Goal: Communication & Community: Answer question/provide support

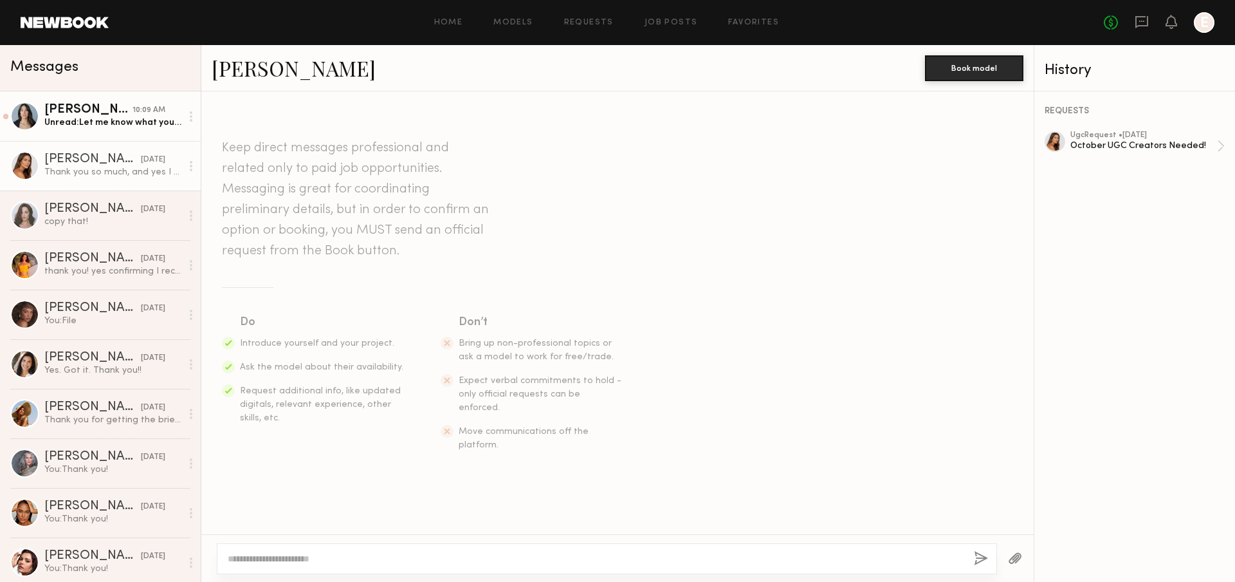
scroll to position [977, 0]
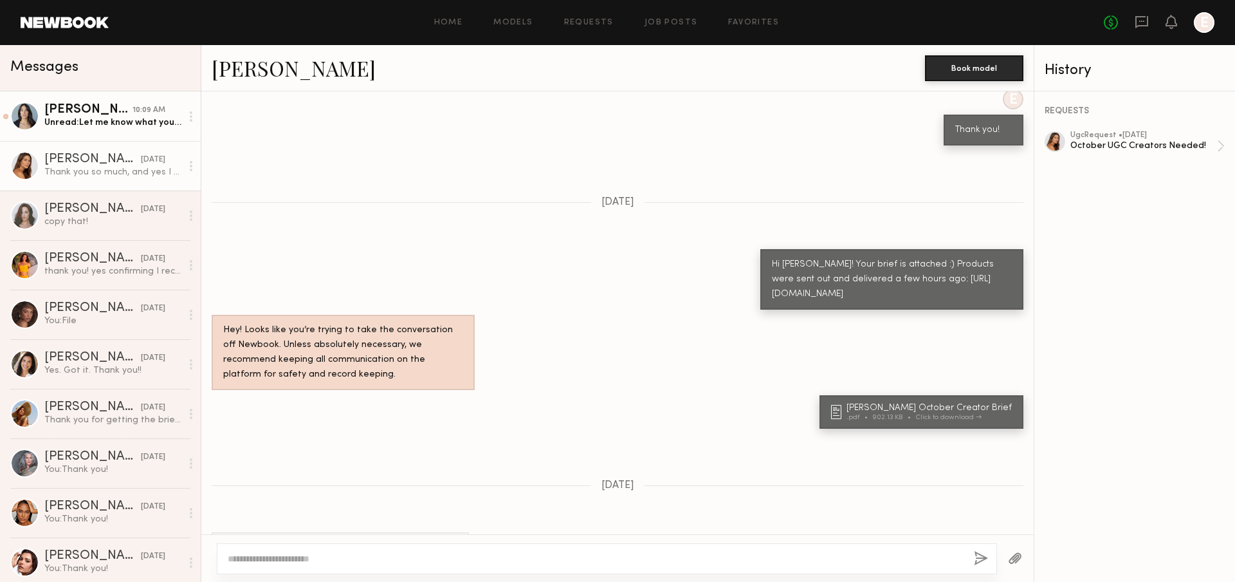
click at [138, 124] on div "Unread: Let me know what you think!!" at bounding box center [112, 122] width 137 height 12
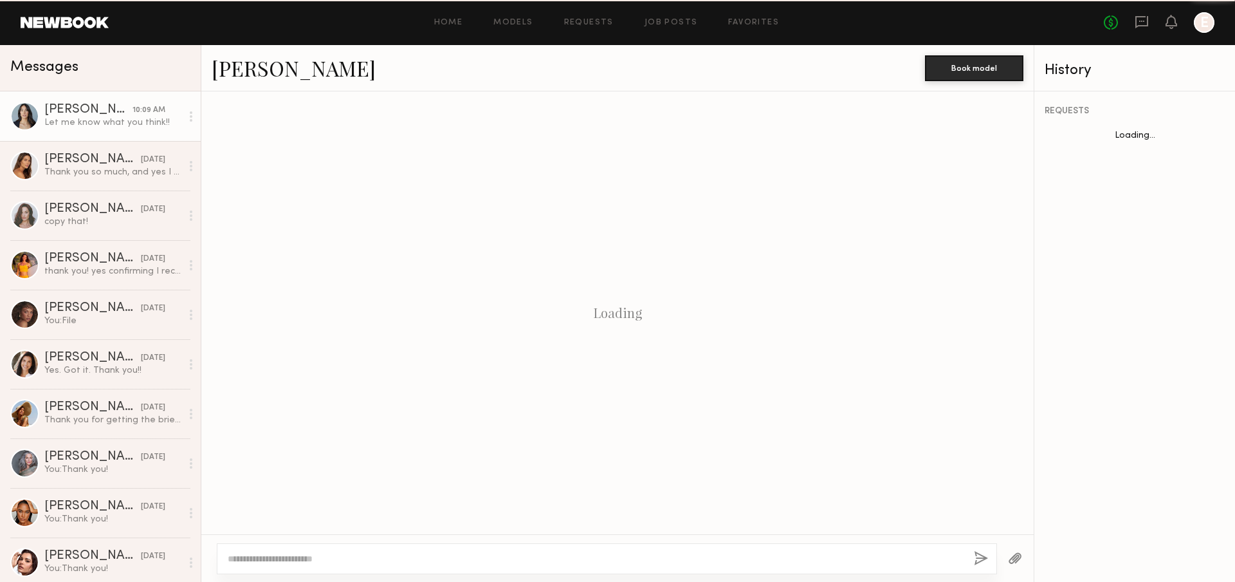
scroll to position [549, 0]
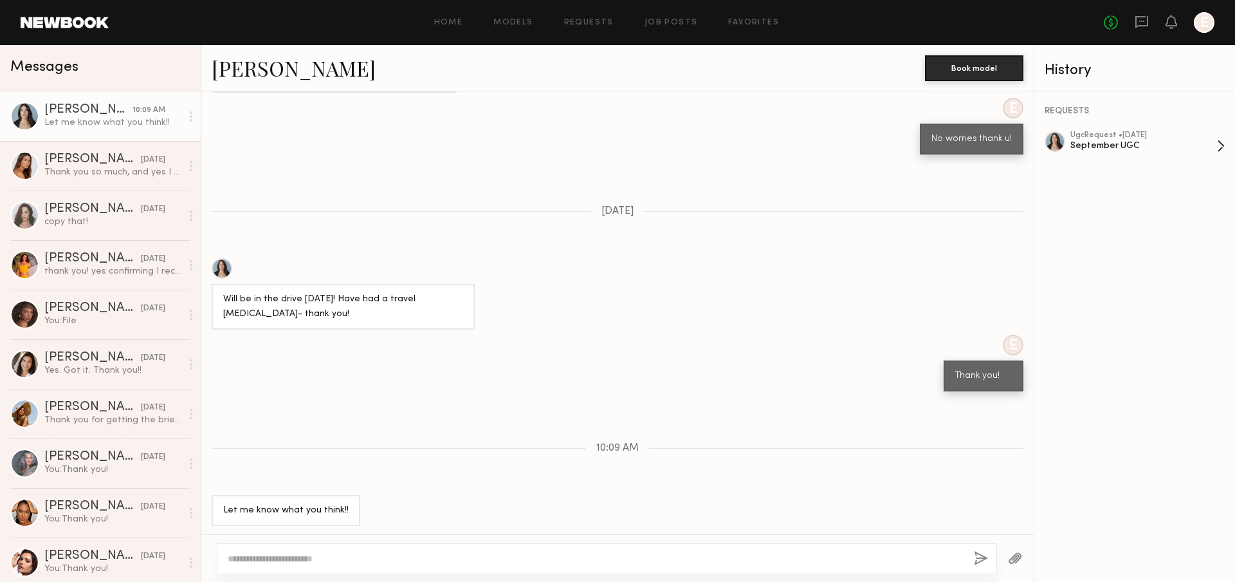
click at [1125, 149] on div "September UGC" at bounding box center [1144, 146] width 147 height 12
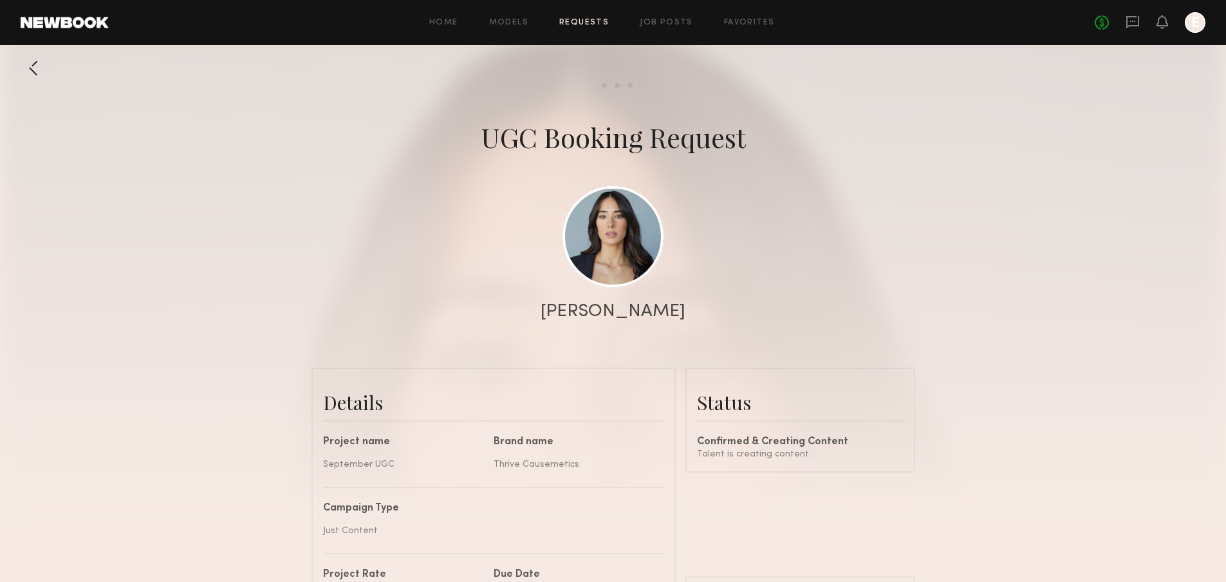
click at [34, 77] on div at bounding box center [34, 68] width 26 height 26
